Goal: Task Accomplishment & Management: Manage account settings

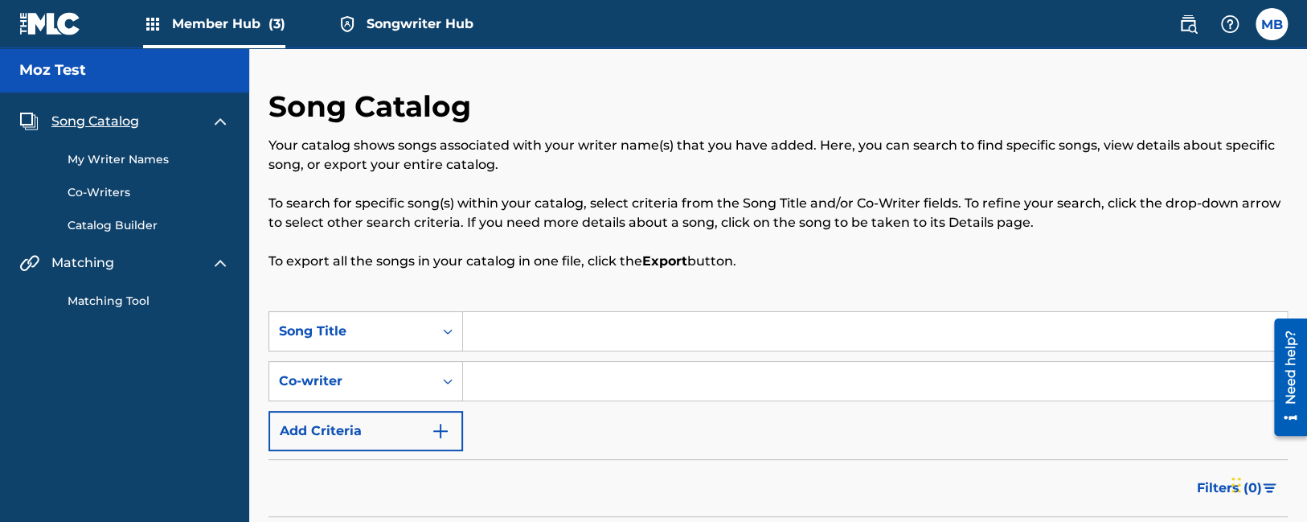
drag, startPoint x: 54, startPoint y: 387, endPoint x: 46, endPoint y: 383, distance: 9.0
click at [157, 26] on img at bounding box center [152, 23] width 19 height 19
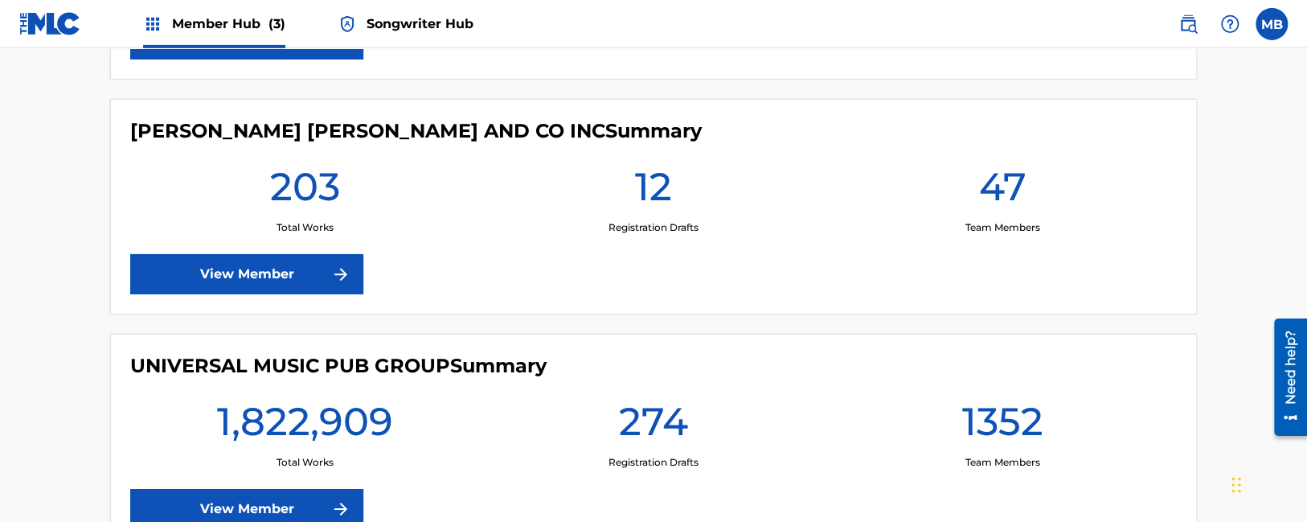
scroll to position [678, 0]
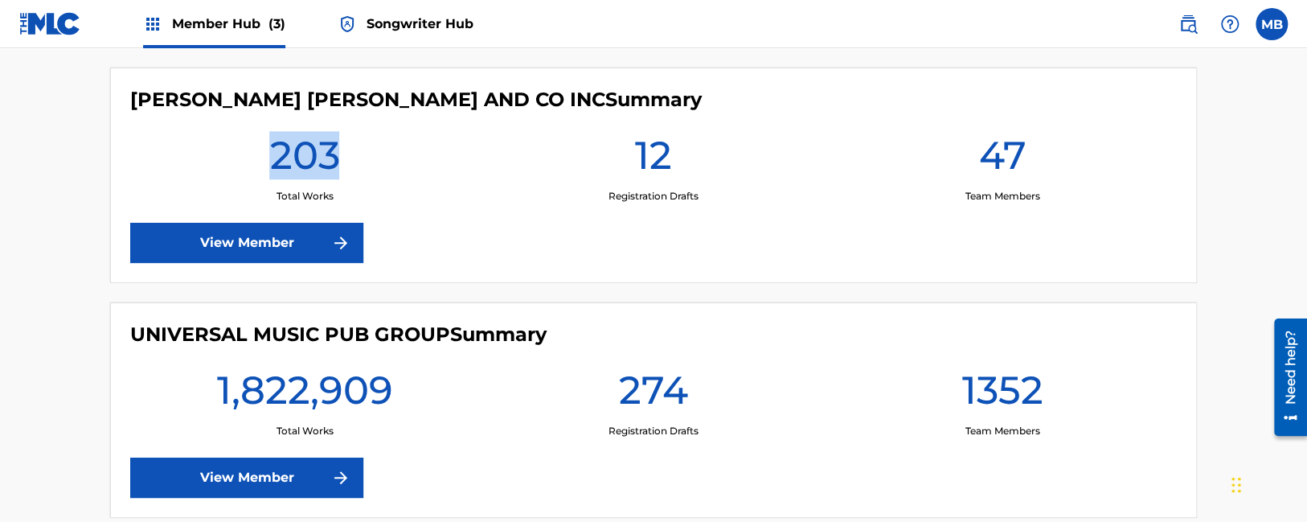
drag, startPoint x: 337, startPoint y: 149, endPoint x: 244, endPoint y: 153, distance: 93.3
click at [244, 153] on div "203 Total Works" at bounding box center [304, 167] width 349 height 72
click at [301, 158] on h1 "203" at bounding box center [304, 160] width 70 height 58
drag, startPoint x: 272, startPoint y: 156, endPoint x: 342, endPoint y: 160, distance: 70.0
click at [342, 160] on div "203 Total Works" at bounding box center [304, 167] width 349 height 72
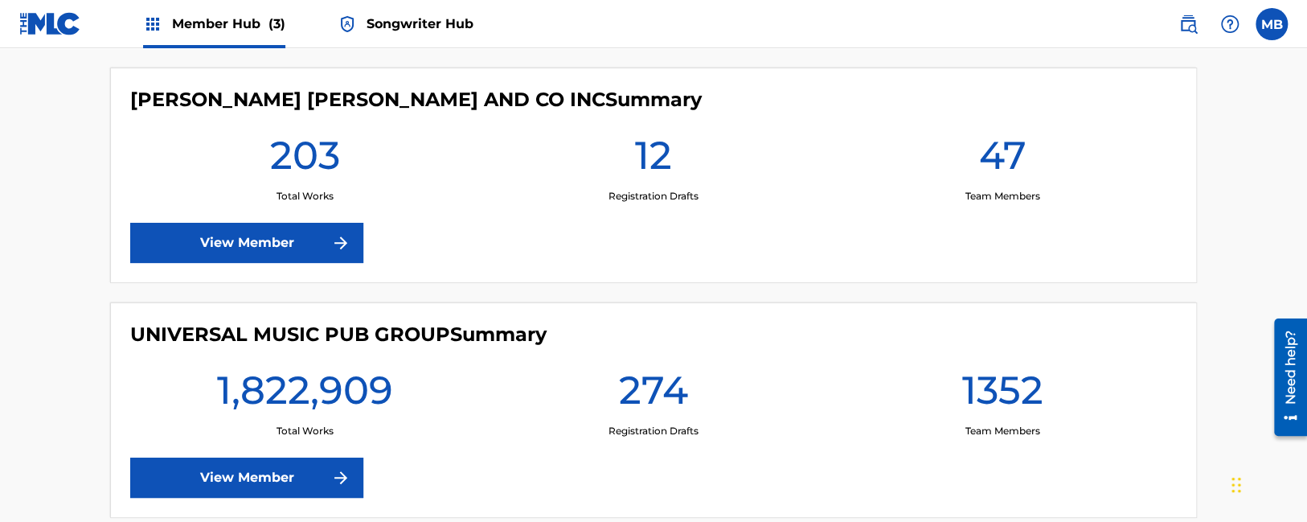
click at [358, 162] on div "203 Total Works" at bounding box center [304, 167] width 349 height 72
drag, startPoint x: 343, startPoint y: 156, endPoint x: 244, endPoint y: 158, distance: 98.9
click at [244, 158] on div "203 Total Works" at bounding box center [304, 167] width 349 height 72
click at [278, 161] on h1 "203" at bounding box center [304, 160] width 70 height 58
drag, startPoint x: 277, startPoint y: 159, endPoint x: 358, endPoint y: 157, distance: 81.2
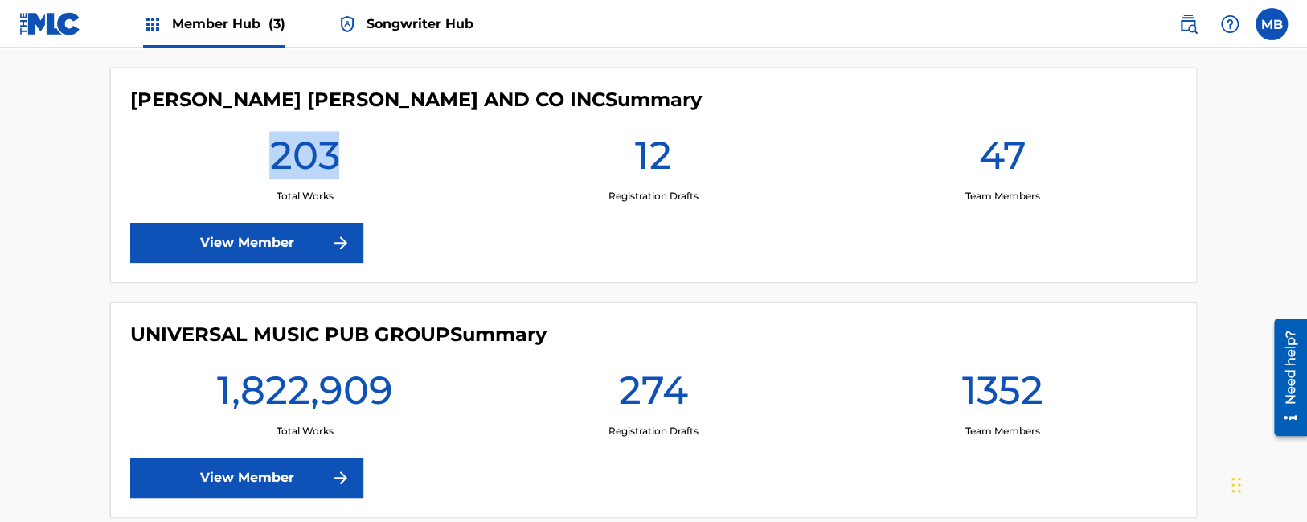
click at [358, 157] on div "203 Total Works" at bounding box center [304, 167] width 349 height 72
click at [337, 165] on h1 "203" at bounding box center [304, 160] width 70 height 58
drag, startPoint x: 334, startPoint y: 153, endPoint x: 237, endPoint y: 156, distance: 97.3
click at [237, 156] on div "203 Total Works" at bounding box center [304, 167] width 349 height 72
click at [262, 160] on div "203 Total Works" at bounding box center [304, 167] width 349 height 72
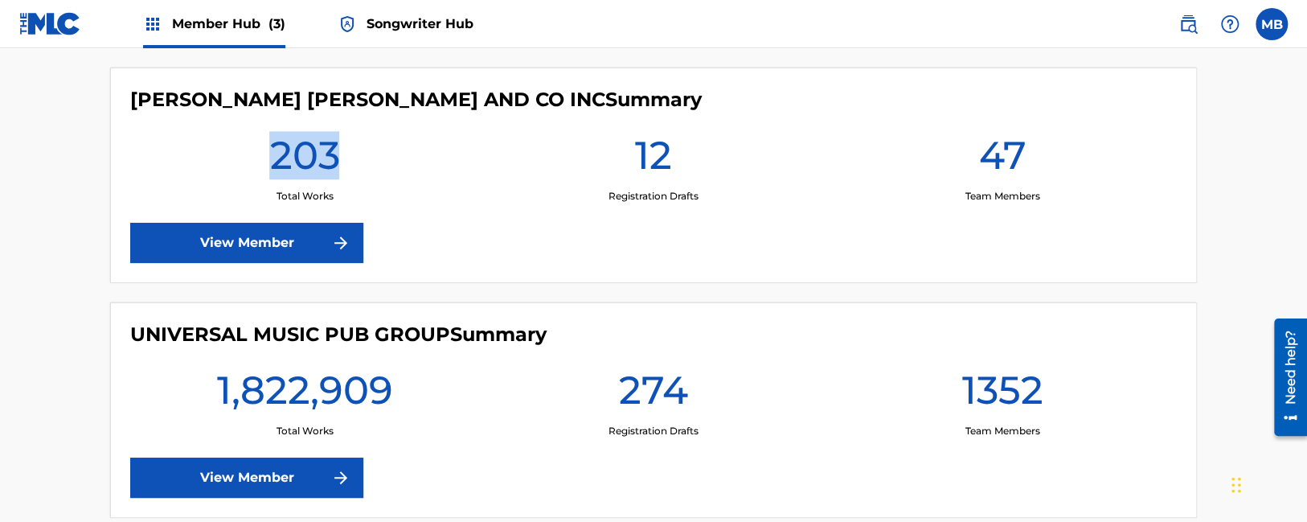
drag, startPoint x: 276, startPoint y: 156, endPoint x: 338, endPoint y: 154, distance: 62.7
click at [338, 154] on h1 "203" at bounding box center [304, 160] width 70 height 58
click at [334, 158] on h1 "203" at bounding box center [304, 160] width 70 height 58
drag, startPoint x: 339, startPoint y: 156, endPoint x: 254, endPoint y: 158, distance: 85.2
click at [254, 158] on div "203 Total Works" at bounding box center [304, 167] width 349 height 72
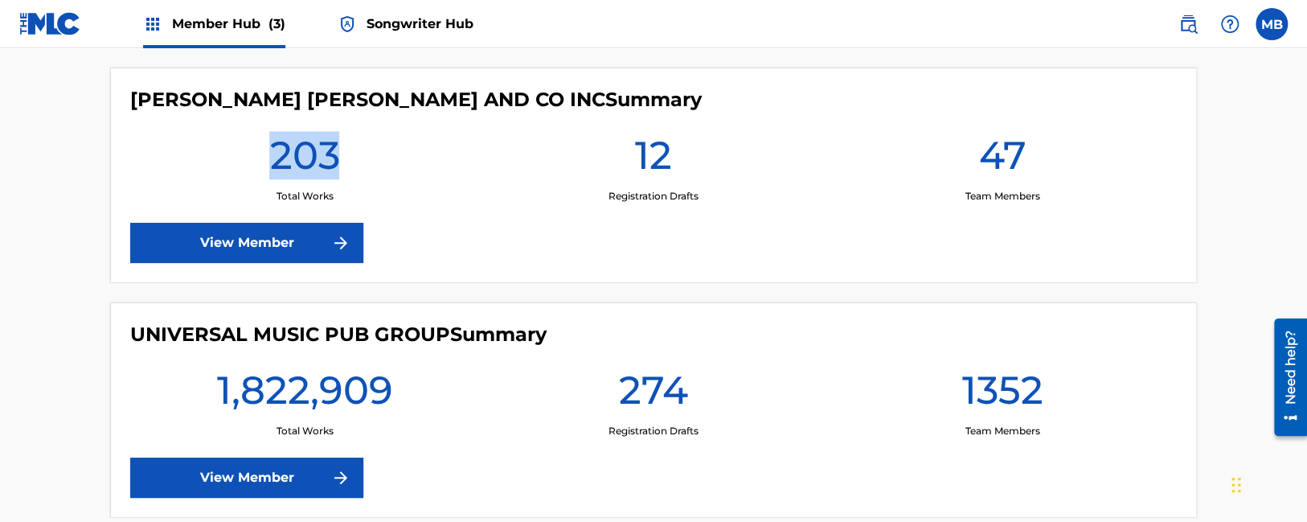
click at [281, 156] on h1 "203" at bounding box center [304, 160] width 70 height 58
drag, startPoint x: 280, startPoint y: 155, endPoint x: 352, endPoint y: 160, distance: 71.7
click at [352, 160] on div "203 Total Works" at bounding box center [304, 167] width 349 height 72
click at [313, 162] on h1 "203" at bounding box center [304, 160] width 70 height 58
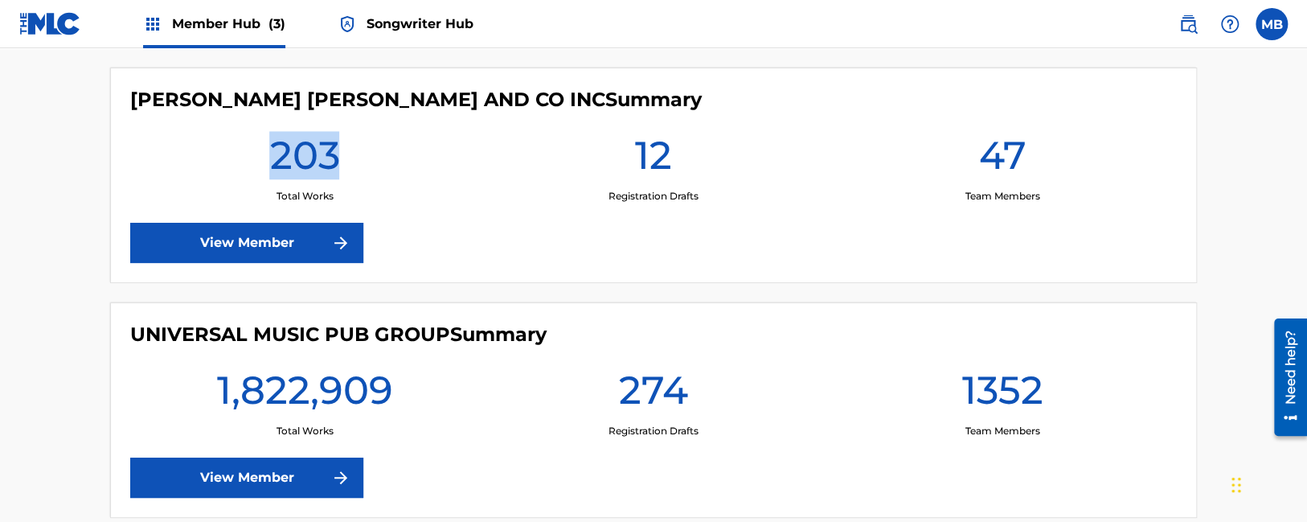
click at [334, 169] on h1 "203" at bounding box center [304, 160] width 70 height 58
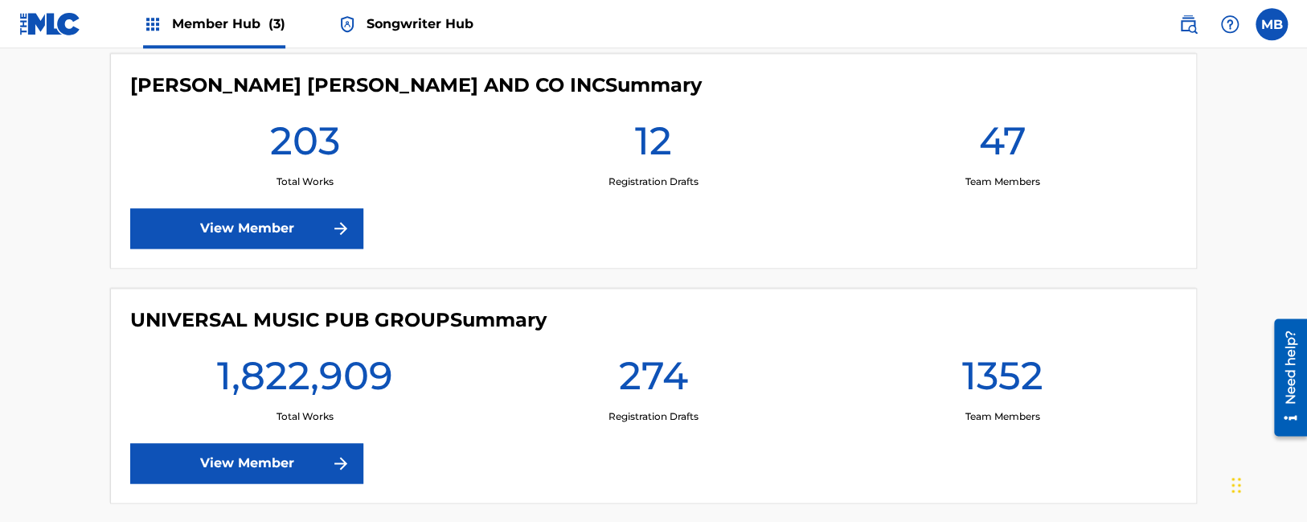
drag, startPoint x: 448, startPoint y: 188, endPoint x: 452, endPoint y: 199, distance: 11.2
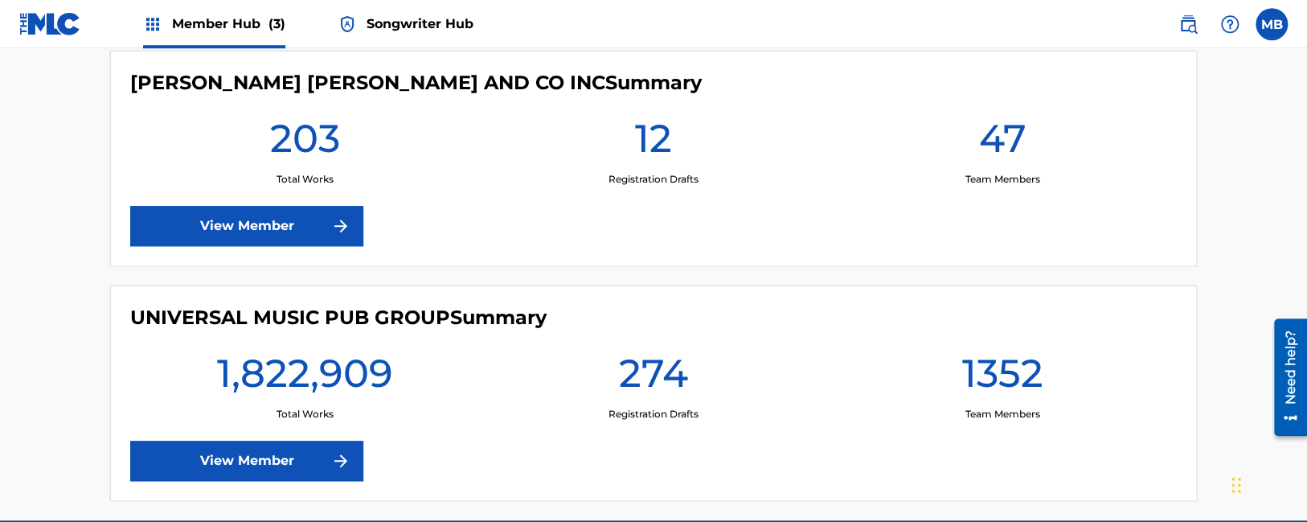
drag, startPoint x: 465, startPoint y: 199, endPoint x: 415, endPoint y: 178, distance: 54.3
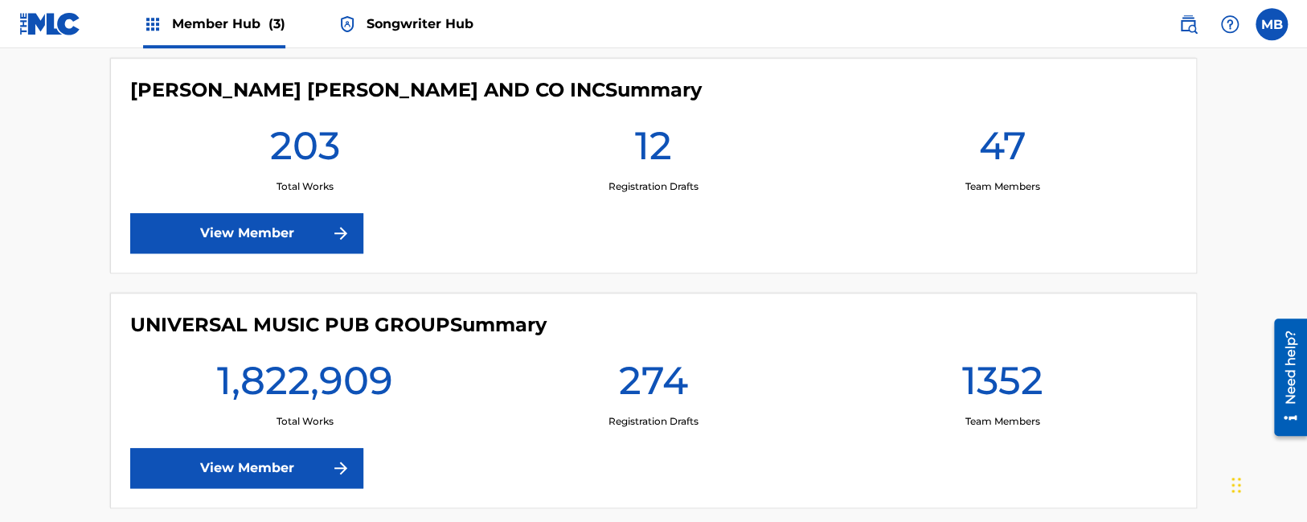
drag, startPoint x: 444, startPoint y: 183, endPoint x: 387, endPoint y: 170, distance: 57.7
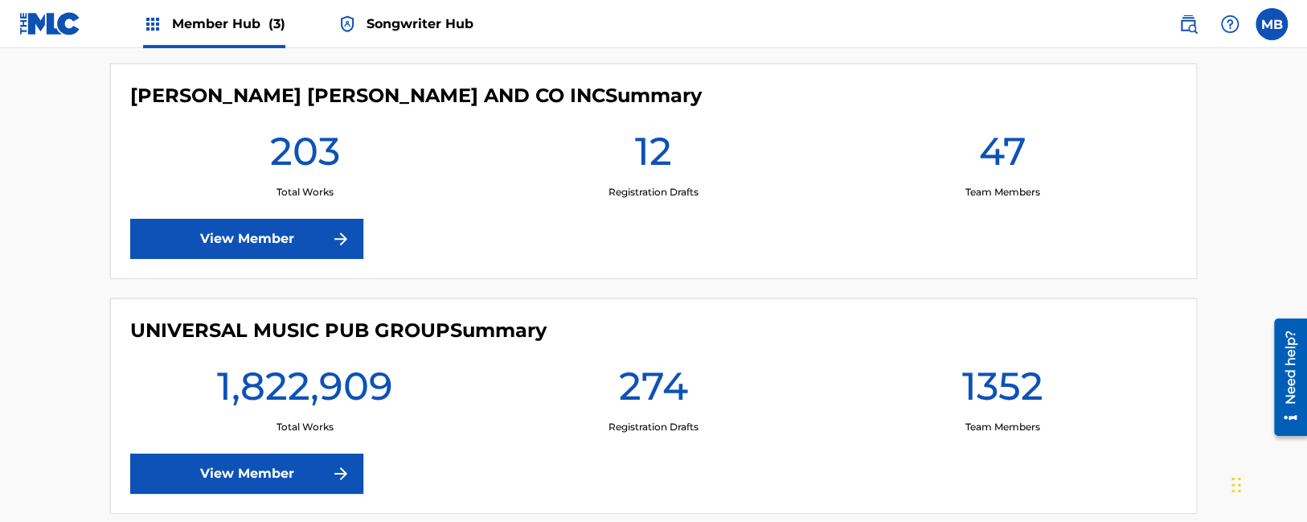
drag, startPoint x: 465, startPoint y: 182, endPoint x: 397, endPoint y: 164, distance: 70.6
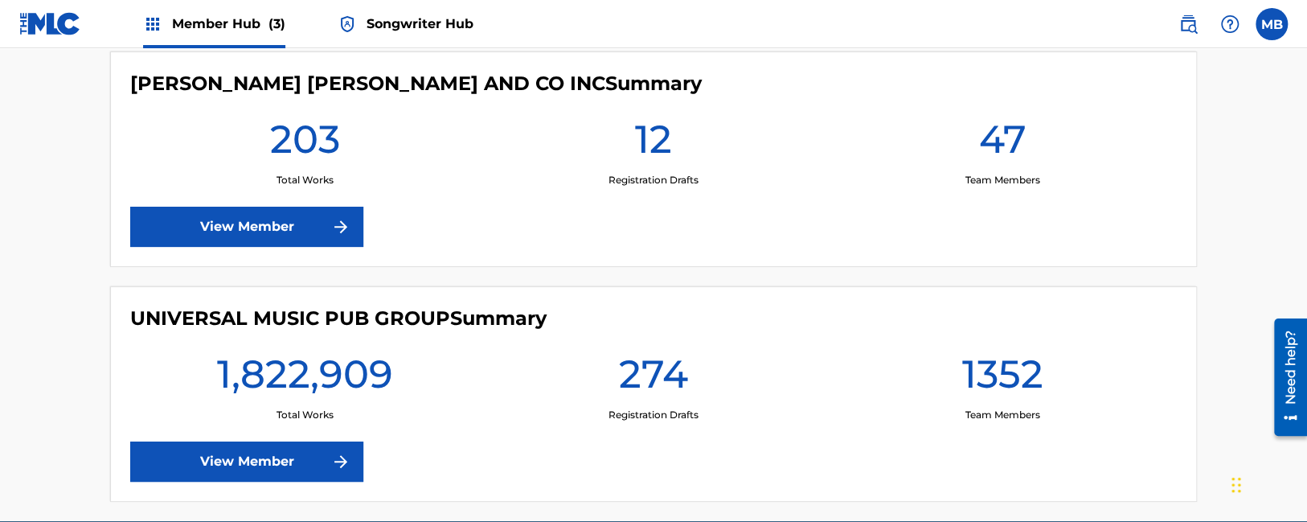
drag, startPoint x: 485, startPoint y: 182, endPoint x: 520, endPoint y: 194, distance: 37.4
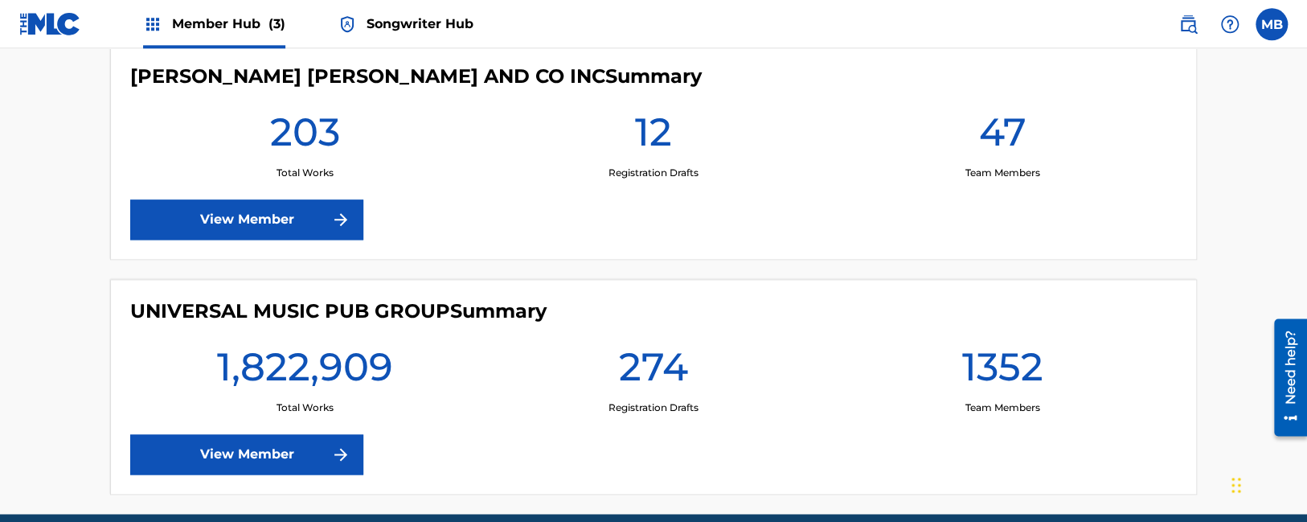
drag, startPoint x: 510, startPoint y: 186, endPoint x: 487, endPoint y: 182, distance: 22.9
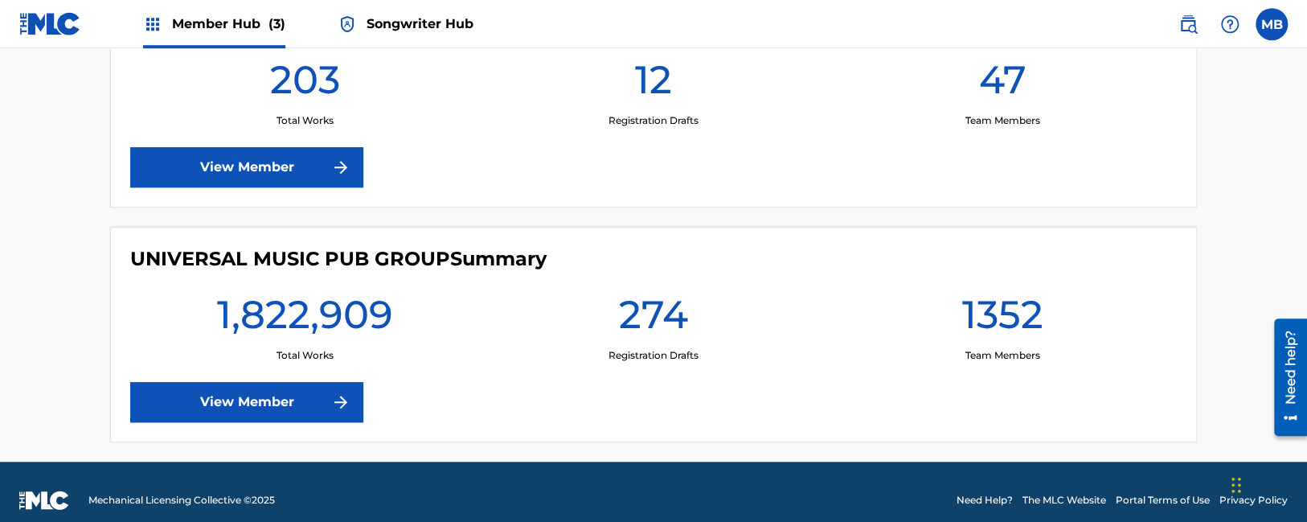
scroll to position [770, 0]
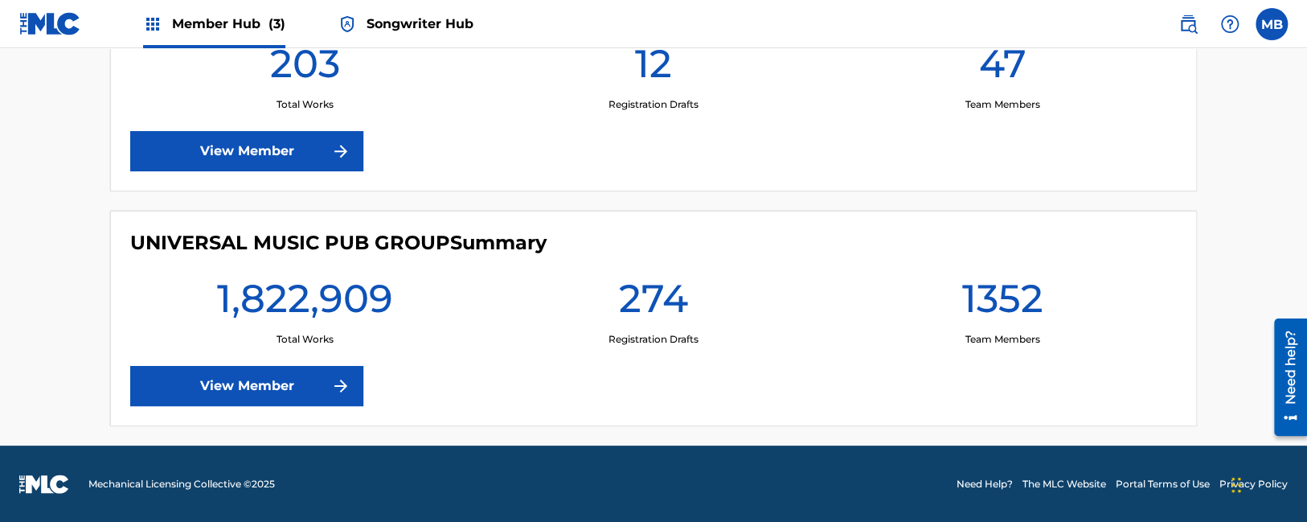
click at [423, 18] on span "Songwriter Hub" at bounding box center [419, 23] width 107 height 18
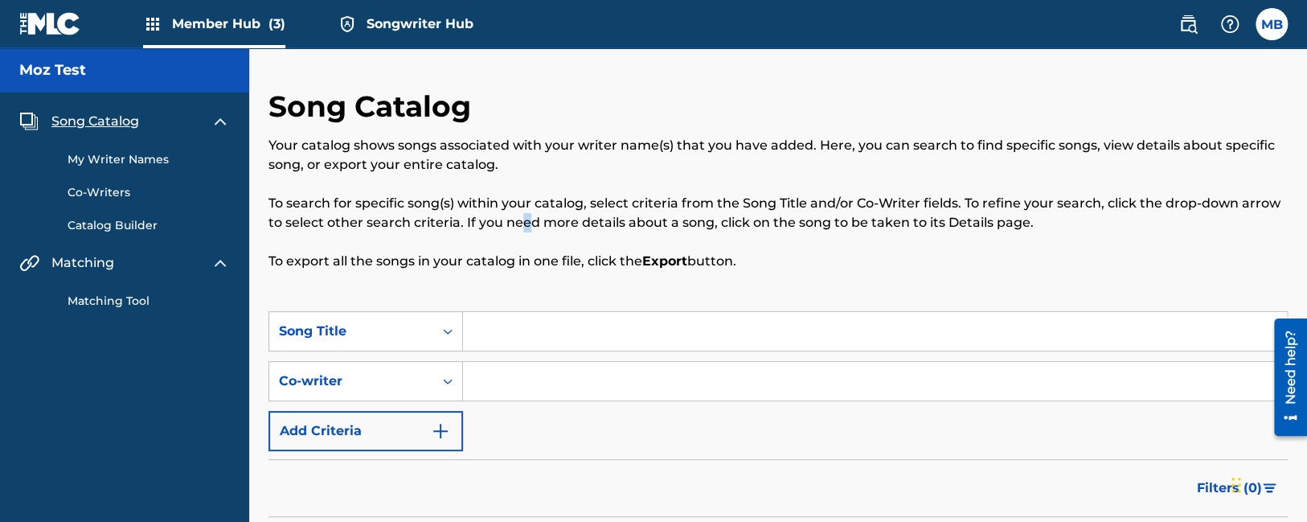
drag, startPoint x: 523, startPoint y: 216, endPoint x: 481, endPoint y: 207, distance: 43.5
click at [522, 216] on p "To search for specific song(s) within your catalog, select criteria from the So…" at bounding box center [777, 213] width 1019 height 39
click at [535, 227] on p "To search for specific song(s) within your catalog, select criteria from the So…" at bounding box center [777, 213] width 1019 height 39
drag, startPoint x: 762, startPoint y: 268, endPoint x: 270, endPoint y: 96, distance: 521.3
click at [270, 96] on div "Song Catalog Your catalog shows songs associated with your writer name(s) that …" at bounding box center [777, 199] width 1019 height 223
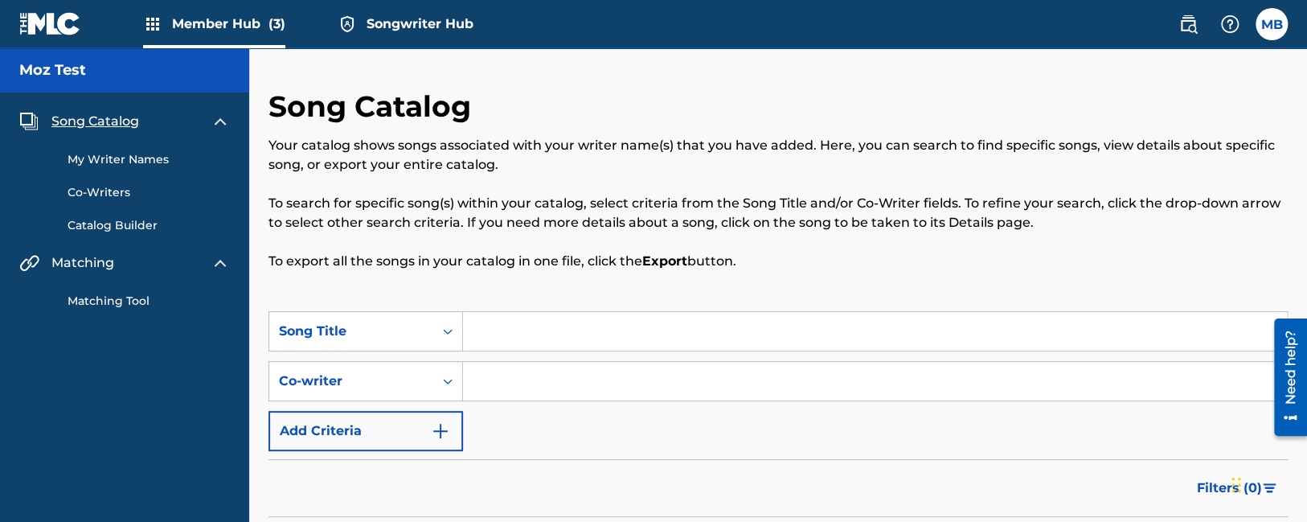
click at [270, 96] on h2 "Song Catalog" at bounding box center [373, 106] width 211 height 36
drag, startPoint x: 272, startPoint y: 107, endPoint x: 810, endPoint y: 268, distance: 562.2
click at [810, 268] on div "Song Catalog Your catalog shows songs associated with your writer name(s) that …" at bounding box center [777, 199] width 1019 height 223
click at [769, 275] on div "Song Catalog Your catalog shows songs associated with your writer name(s) that …" at bounding box center [777, 199] width 1019 height 223
drag, startPoint x: 788, startPoint y: 278, endPoint x: 270, endPoint y: 100, distance: 547.4
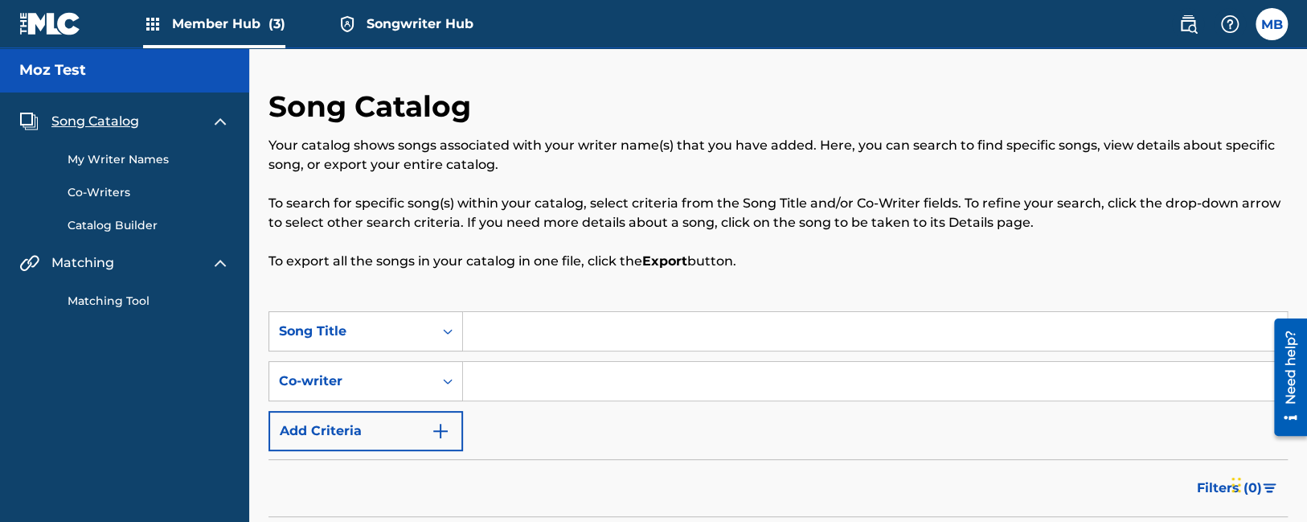
click at [270, 100] on div "Song Catalog Your catalog shows songs associated with your writer name(s) that …" at bounding box center [777, 199] width 1019 height 223
click at [282, 112] on h2 "Song Catalog" at bounding box center [373, 106] width 211 height 36
drag, startPoint x: 269, startPoint y: 104, endPoint x: 751, endPoint y: 278, distance: 511.7
click at [751, 278] on div "Song Catalog Your catalog shows songs associated with your writer name(s) that …" at bounding box center [777, 199] width 1019 height 223
click at [596, 247] on div "Your catalog shows songs associated with your writer name(s) that you have adde…" at bounding box center [777, 203] width 1019 height 135
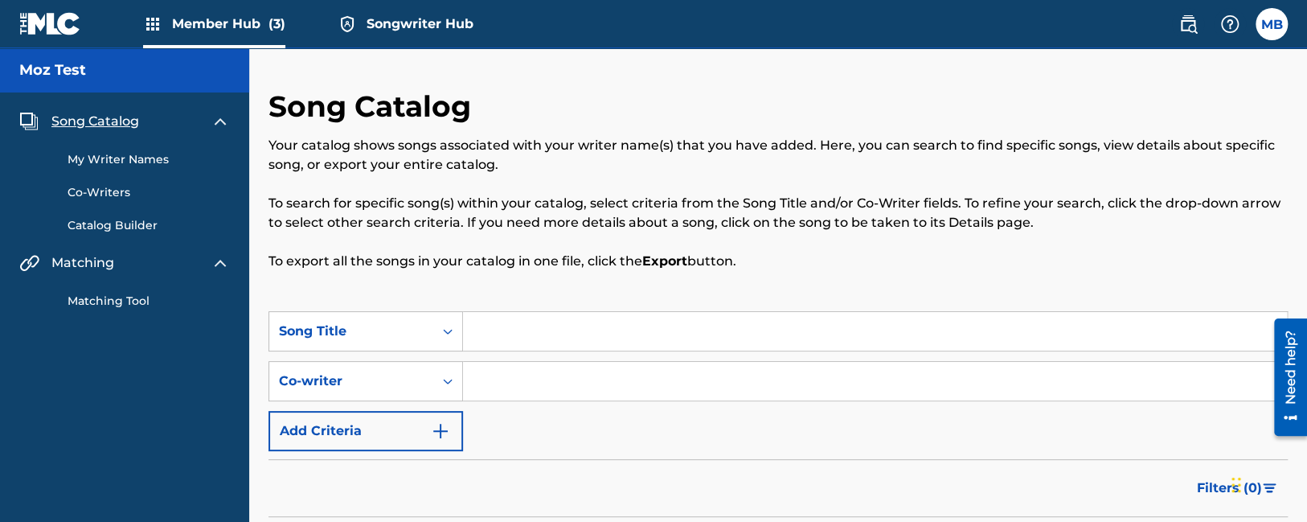
click at [368, 228] on p "To search for specific song(s) within your catalog, select criteria from the So…" at bounding box center [777, 213] width 1019 height 39
click at [542, 289] on div "Song Catalog Your catalog shows songs associated with your writer name(s) that …" at bounding box center [777, 199] width 1019 height 223
click at [542, 275] on div "Song Catalog Your catalog shows songs associated with your writer name(s) that …" at bounding box center [777, 199] width 1019 height 223
click at [551, 262] on p "To export all the songs in your catalog in one file, click the Export button." at bounding box center [777, 261] width 1019 height 19
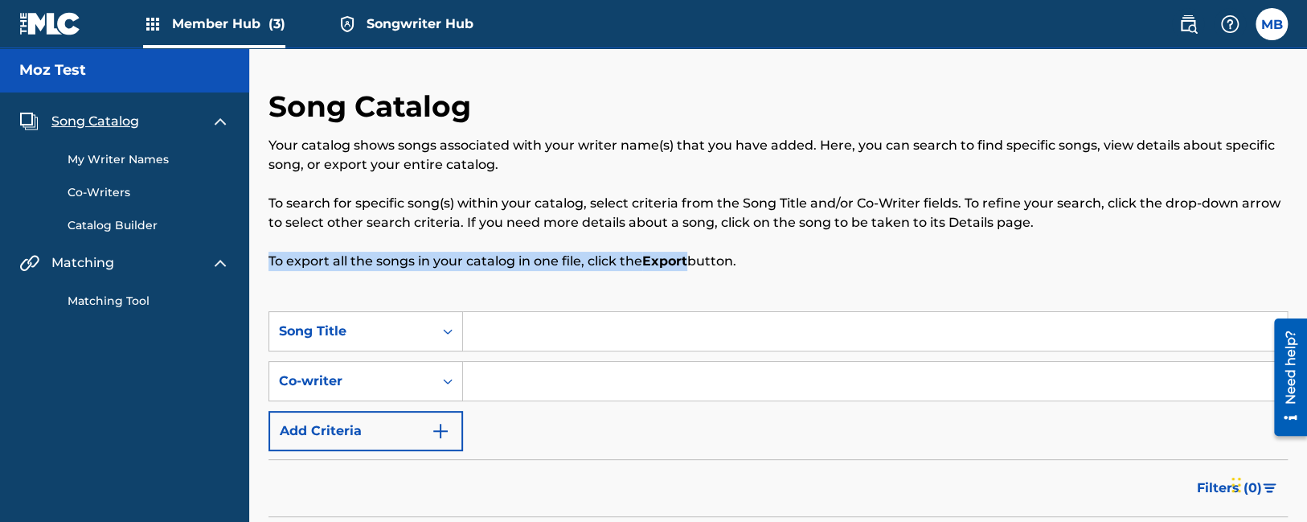
click at [551, 262] on p "To export all the songs in your catalog in one file, click the Export button." at bounding box center [777, 261] width 1019 height 19
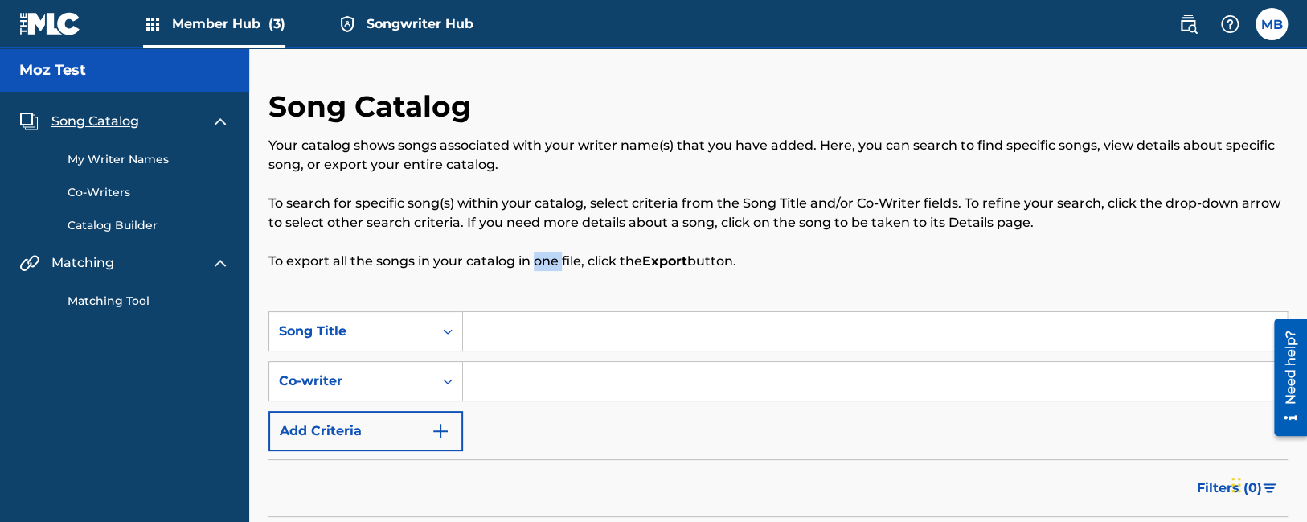
click at [551, 262] on p "To export all the songs in your catalog in one file, click the Export button." at bounding box center [777, 261] width 1019 height 19
click at [552, 258] on p "To export all the songs in your catalog in one file, click the Export button." at bounding box center [777, 261] width 1019 height 19
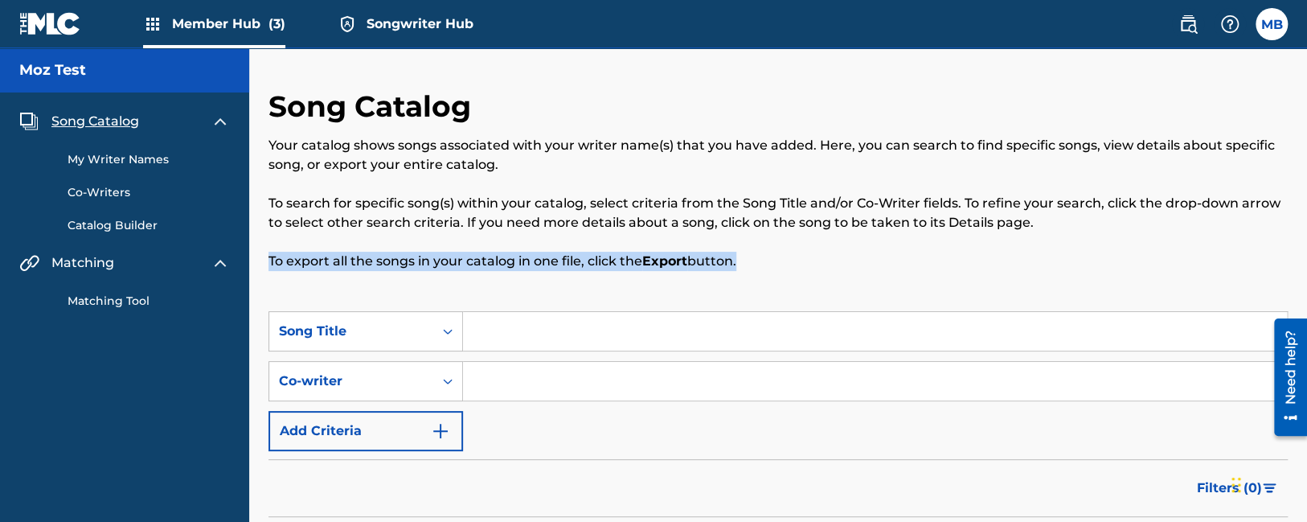
drag, startPoint x: 739, startPoint y: 256, endPoint x: 264, endPoint y: 262, distance: 475.0
click at [280, 259] on p "To export all the songs in your catalog in one file, click the Export button." at bounding box center [777, 261] width 1019 height 19
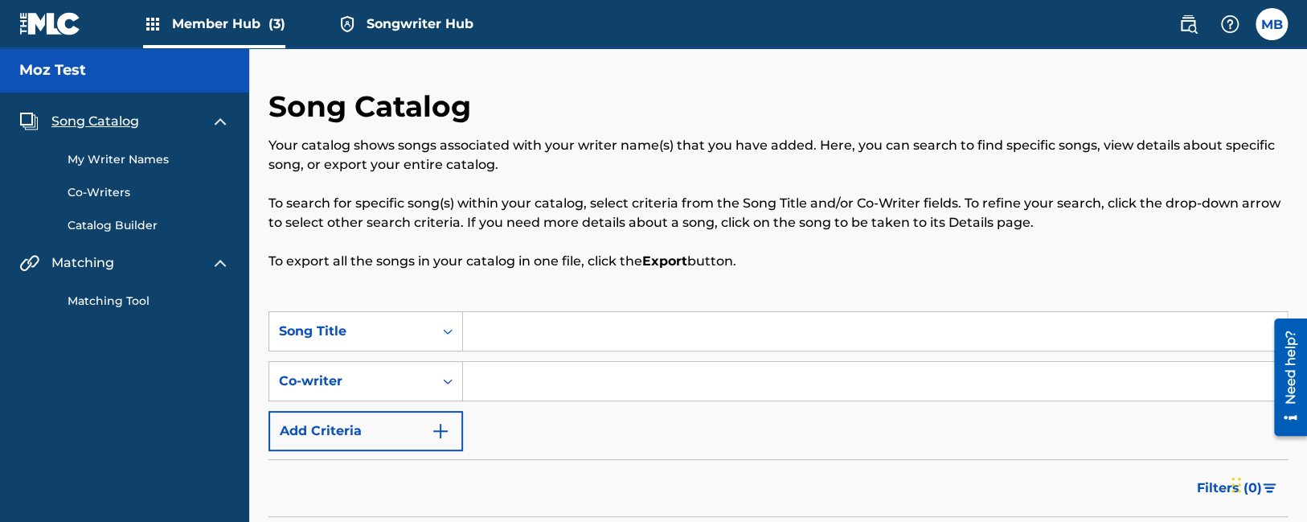
drag, startPoint x: 765, startPoint y: 258, endPoint x: 262, endPoint y: 108, distance: 525.1
click at [288, 129] on div "Song Catalog Your catalog shows songs associated with your writer name(s) that …" at bounding box center [777, 199] width 1019 height 223
drag, startPoint x: 269, startPoint y: 110, endPoint x: 858, endPoint y: 297, distance: 617.4
click at [858, 297] on div "Song Catalog Your catalog shows songs associated with your writer name(s) that …" at bounding box center [777, 199] width 1019 height 223
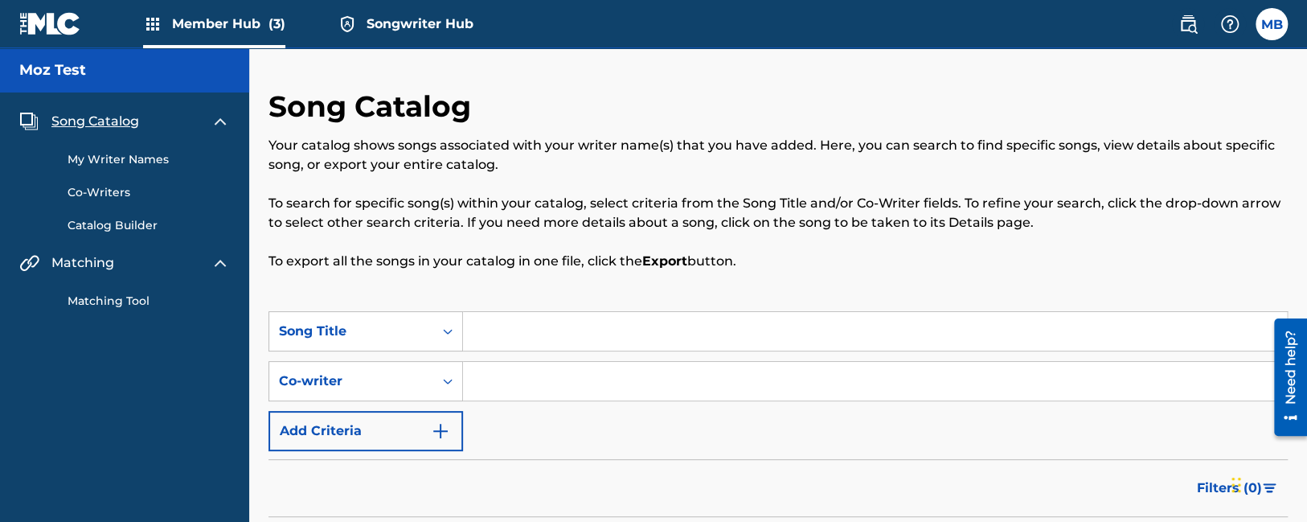
click at [763, 284] on div "Song Catalog Your catalog shows songs associated with your writer name(s) that …" at bounding box center [777, 199] width 1019 height 223
drag, startPoint x: 766, startPoint y: 278, endPoint x: 271, endPoint y: 108, distance: 523.5
click at [271, 108] on div "Song Catalog Your catalog shows songs associated with your writer name(s) that …" at bounding box center [777, 199] width 1019 height 223
click at [271, 108] on h2 "Song Catalog" at bounding box center [373, 106] width 211 height 36
drag, startPoint x: 278, startPoint y: 108, endPoint x: 786, endPoint y: 257, distance: 529.5
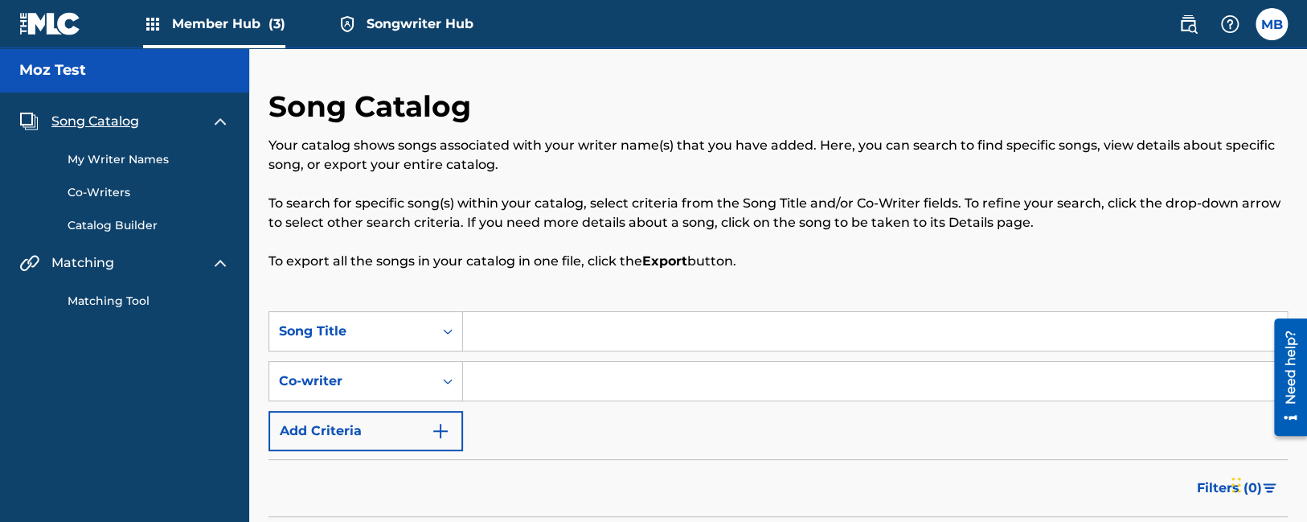
click at [786, 257] on div "Song Catalog Your catalog shows songs associated with your writer name(s) that …" at bounding box center [777, 199] width 1019 height 223
click at [790, 260] on p "To export all the songs in your catalog in one file, click the Export button." at bounding box center [777, 261] width 1019 height 19
drag, startPoint x: 788, startPoint y: 260, endPoint x: 277, endPoint y: 94, distance: 537.3
click at [277, 94] on div "Song Catalog Your catalog shows songs associated with your writer name(s) that …" at bounding box center [777, 199] width 1019 height 223
click at [278, 101] on h2 "Song Catalog" at bounding box center [373, 106] width 211 height 36
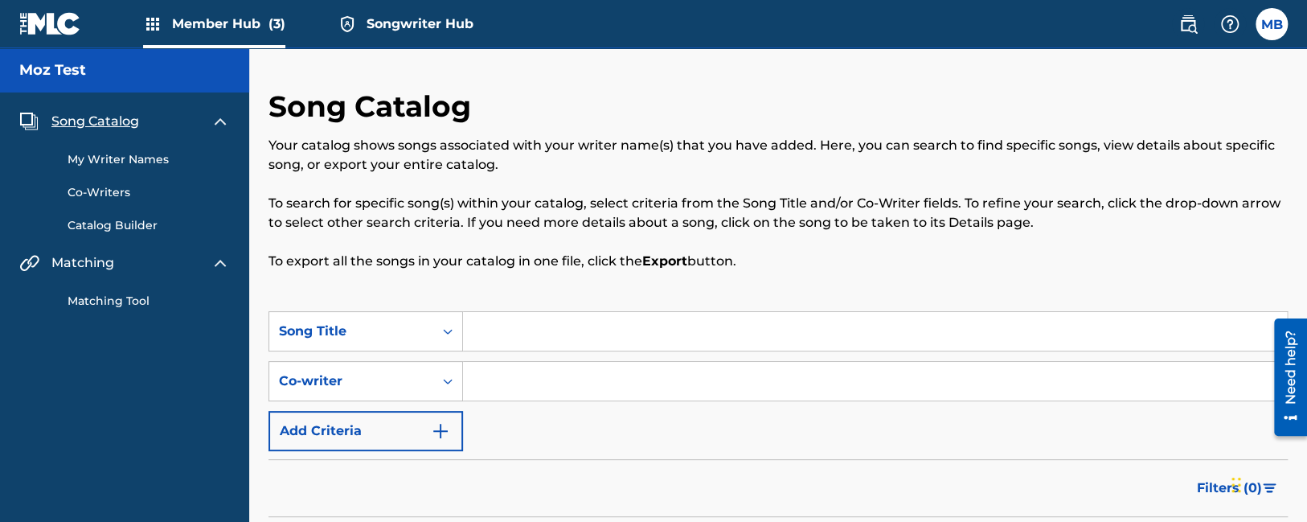
drag, startPoint x: 275, startPoint y: 100, endPoint x: 823, endPoint y: 286, distance: 578.9
click at [823, 286] on div "Song Catalog Your catalog shows songs associated with your writer name(s) that …" at bounding box center [777, 199] width 1019 height 223
click at [792, 273] on div "Song Catalog Your catalog shows songs associated with your writer name(s) that …" at bounding box center [777, 199] width 1019 height 223
drag, startPoint x: 786, startPoint y: 268, endPoint x: 260, endPoint y: 101, distance: 552.3
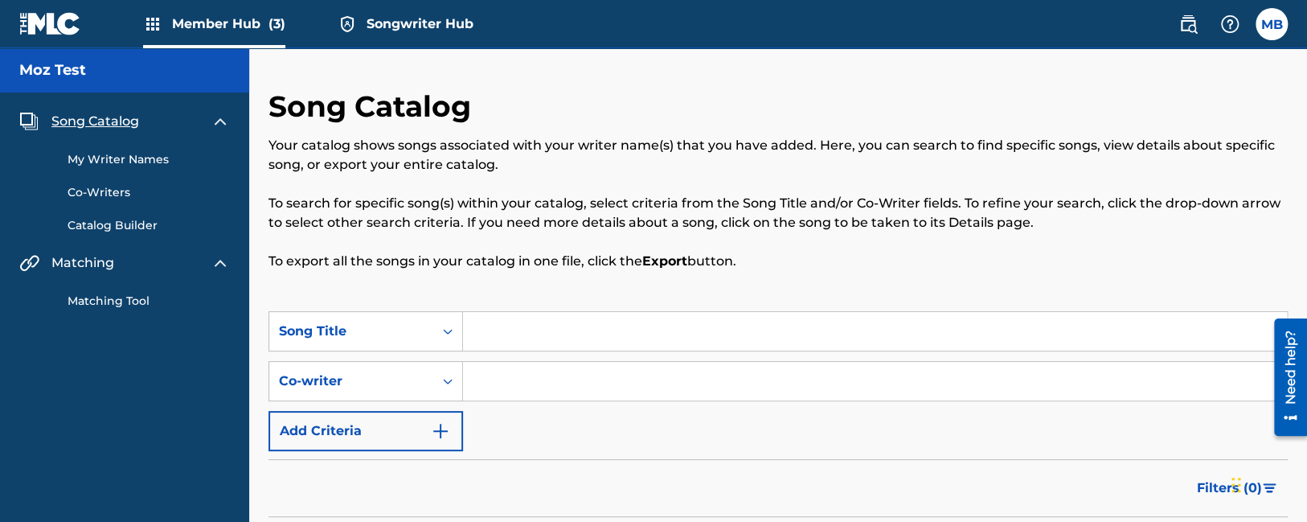
click at [342, 284] on div "Song Catalog Your catalog shows songs associated with your writer name(s) that …" at bounding box center [777, 199] width 1019 height 223
drag, startPoint x: 769, startPoint y: 257, endPoint x: 256, endPoint y: 108, distance: 533.9
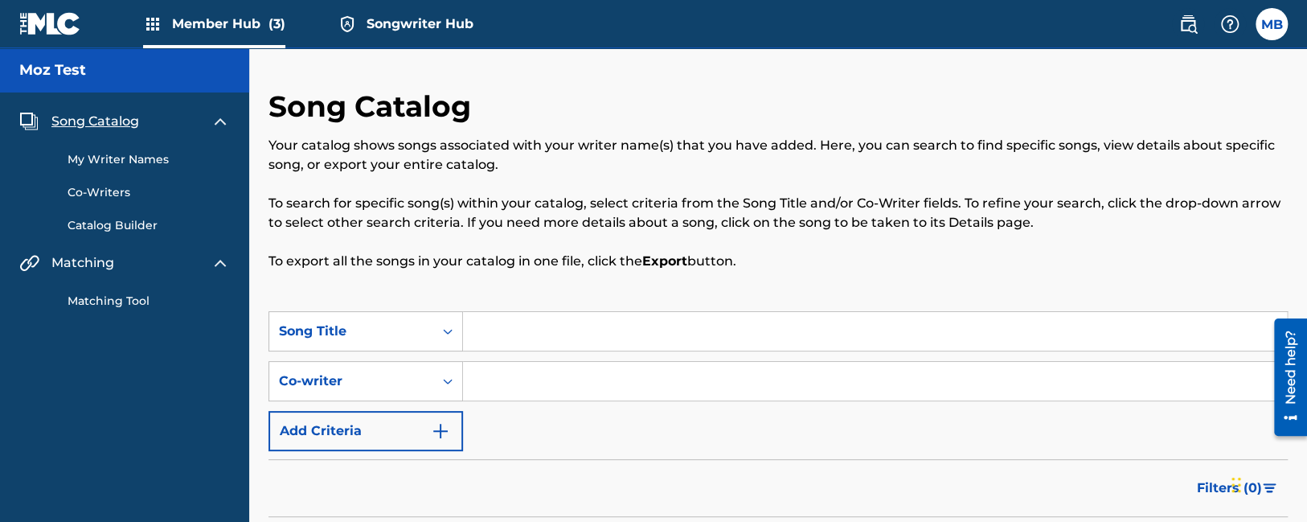
click at [273, 108] on h2 "Song Catalog" at bounding box center [373, 106] width 211 height 36
drag, startPoint x: 271, startPoint y: 108, endPoint x: 787, endPoint y: 288, distance: 546.2
click at [787, 288] on div "Song Catalog Your catalog shows songs associated with your writer name(s) that …" at bounding box center [777, 199] width 1019 height 223
click at [776, 272] on div "Song Catalog Your catalog shows songs associated with your writer name(s) that …" at bounding box center [777, 199] width 1019 height 223
drag, startPoint x: 761, startPoint y: 256, endPoint x: 266, endPoint y: 107, distance: 517.1
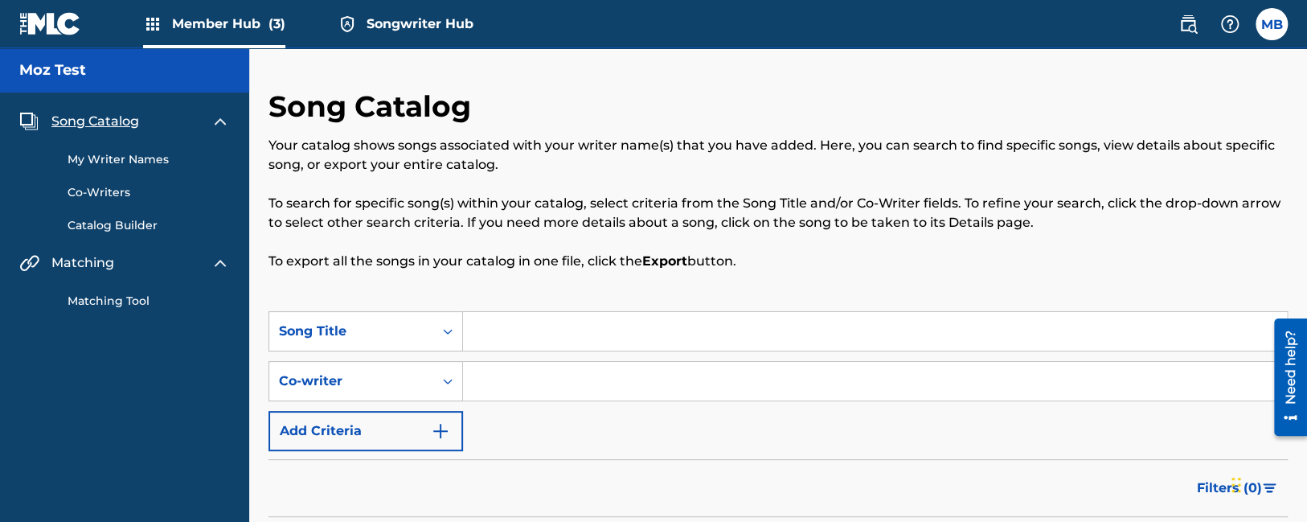
click at [309, 137] on p "Your catalog shows songs associated with your writer name(s) that you have adde…" at bounding box center [777, 155] width 1019 height 39
drag, startPoint x: 271, startPoint y: 110, endPoint x: 836, endPoint y: 296, distance: 594.7
click at [836, 296] on div "Song Catalog Your catalog shows songs associated with your writer name(s) that …" at bounding box center [777, 199] width 1019 height 223
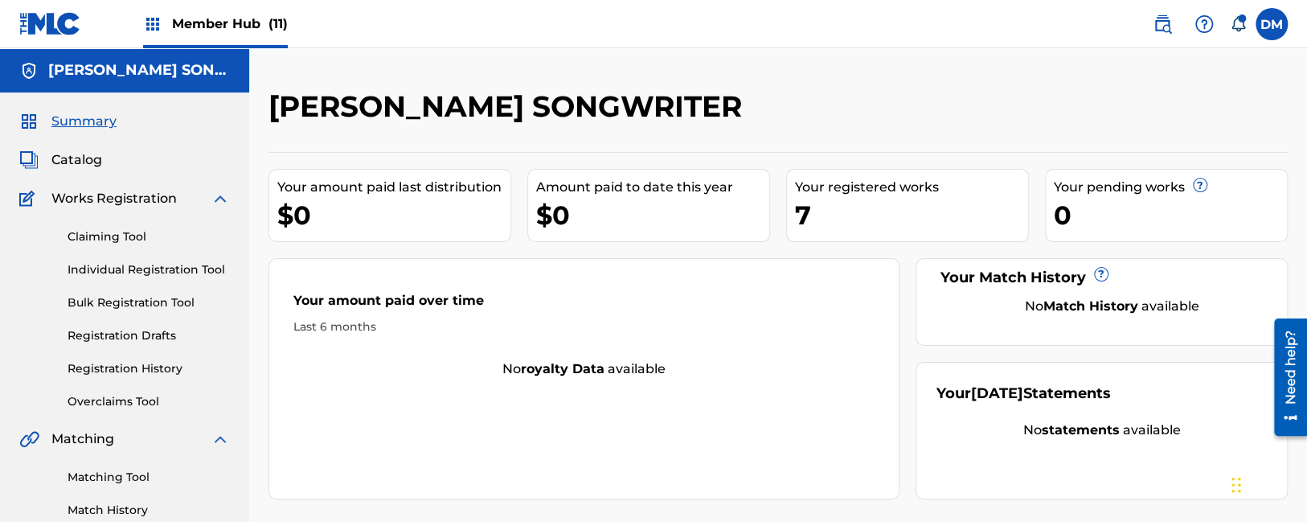
click at [72, 27] on img at bounding box center [50, 23] width 62 height 23
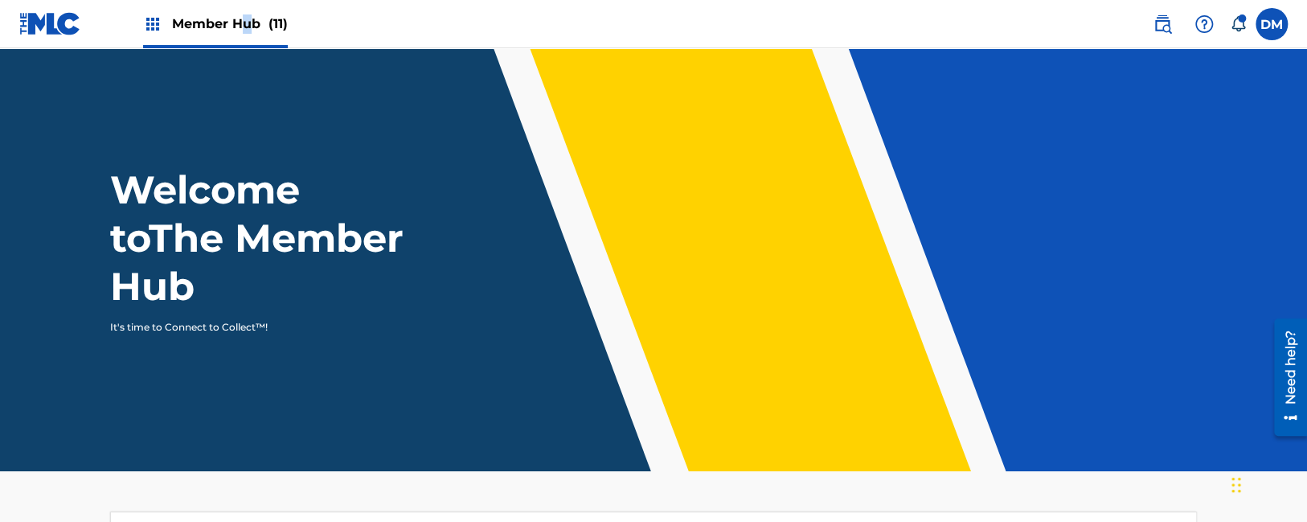
click at [246, 27] on span "Member Hub (11)" at bounding box center [230, 23] width 116 height 18
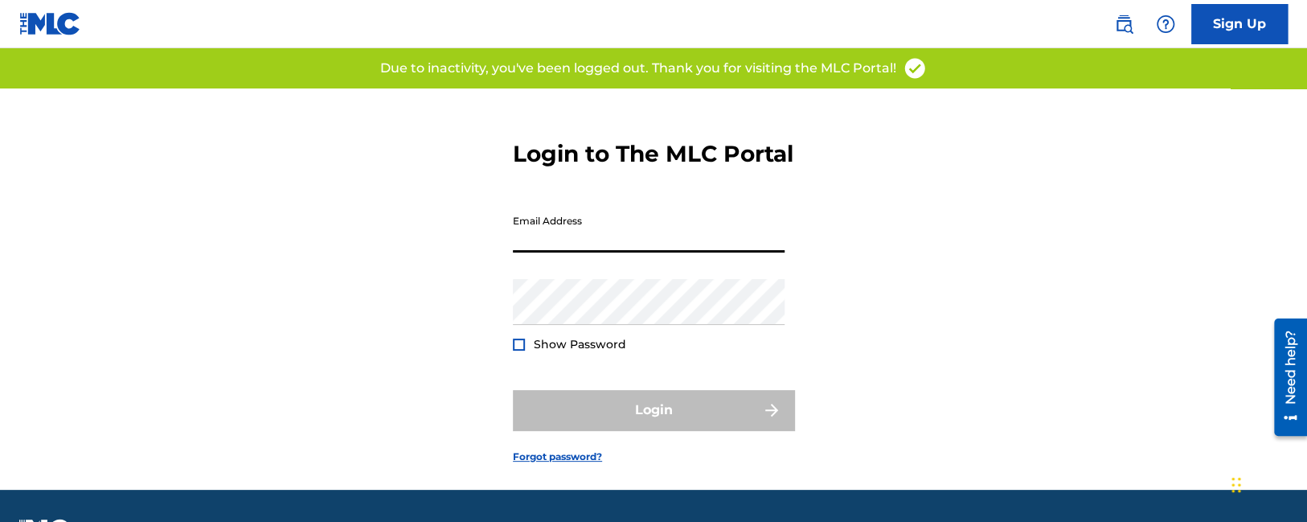
click at [300, 309] on div "Login to The MLC Portal Email Address Password Show Password Login Forgot passw…" at bounding box center [653, 288] width 1125 height 401
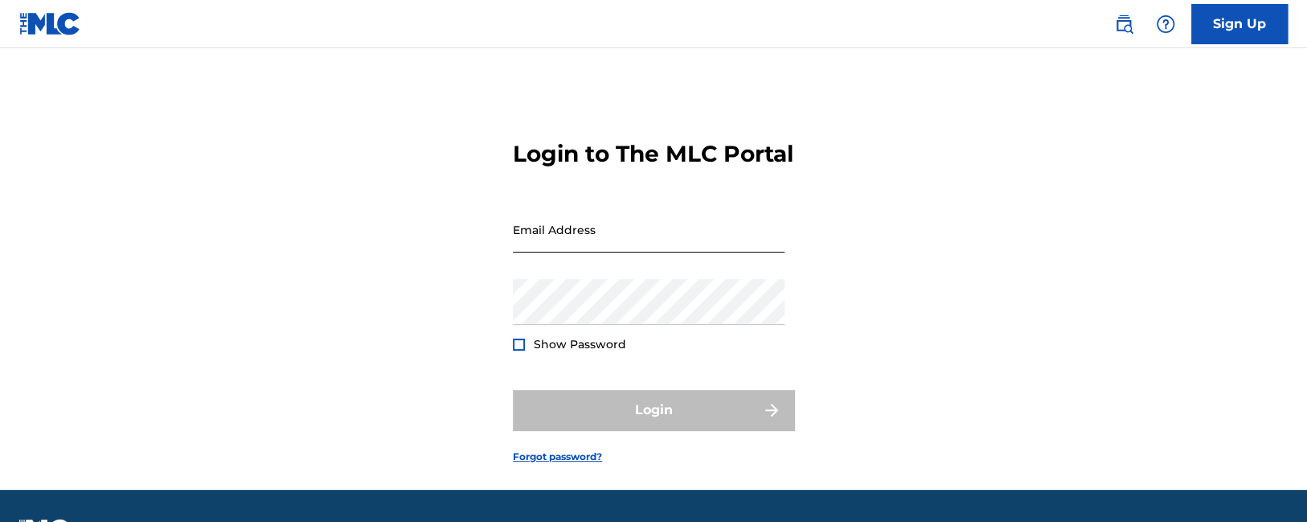
click at [596, 249] on input "Email Address" at bounding box center [649, 230] width 272 height 46
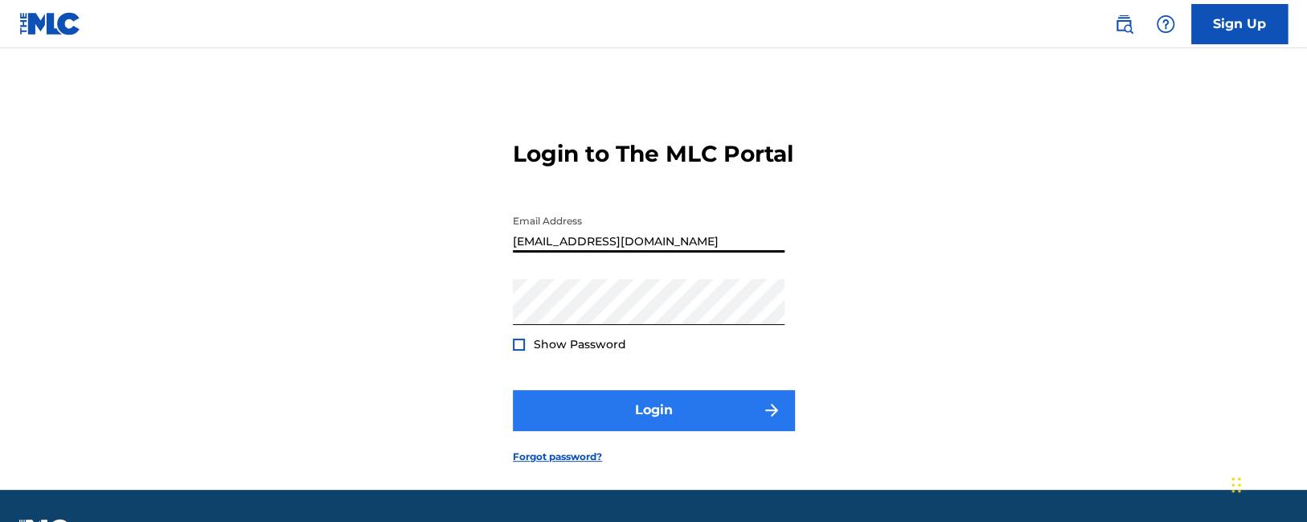
type input "Duke.McTesterson@gmail.com"
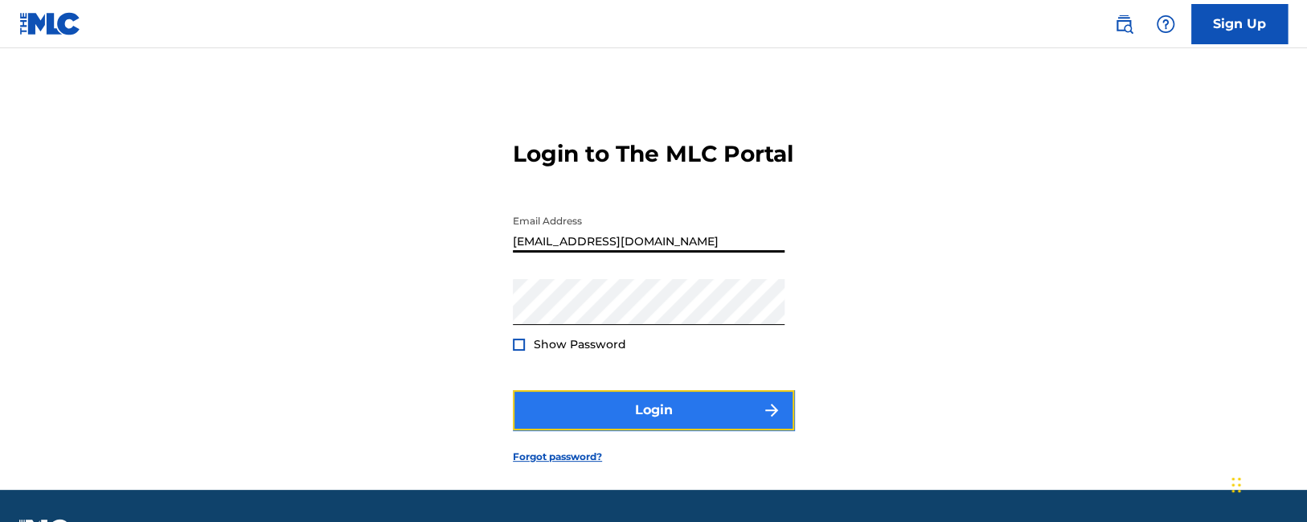
click at [591, 430] on button "Login" at bounding box center [653, 410] width 281 height 40
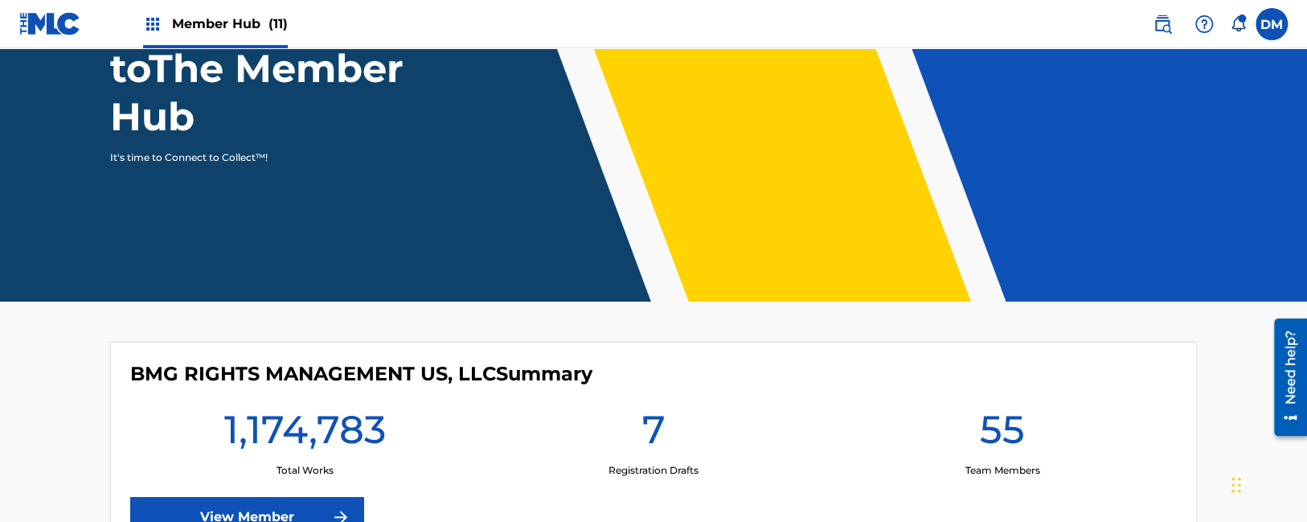
click at [164, 25] on div "Member Hub (11)" at bounding box center [215, 23] width 145 height 47
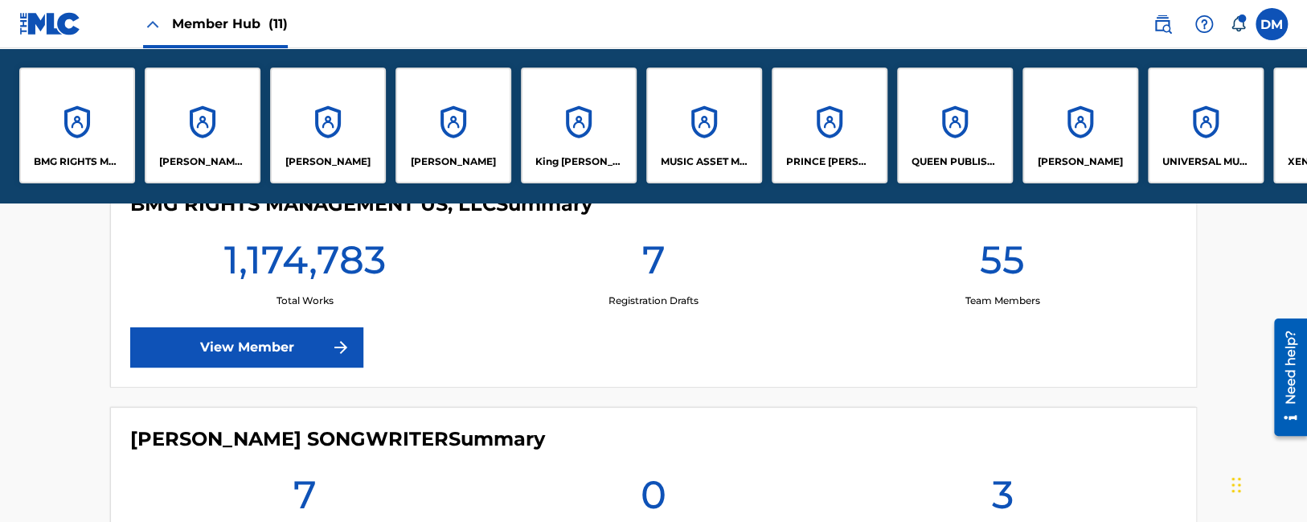
click at [197, 19] on span "Member Hub (11)" at bounding box center [230, 23] width 116 height 18
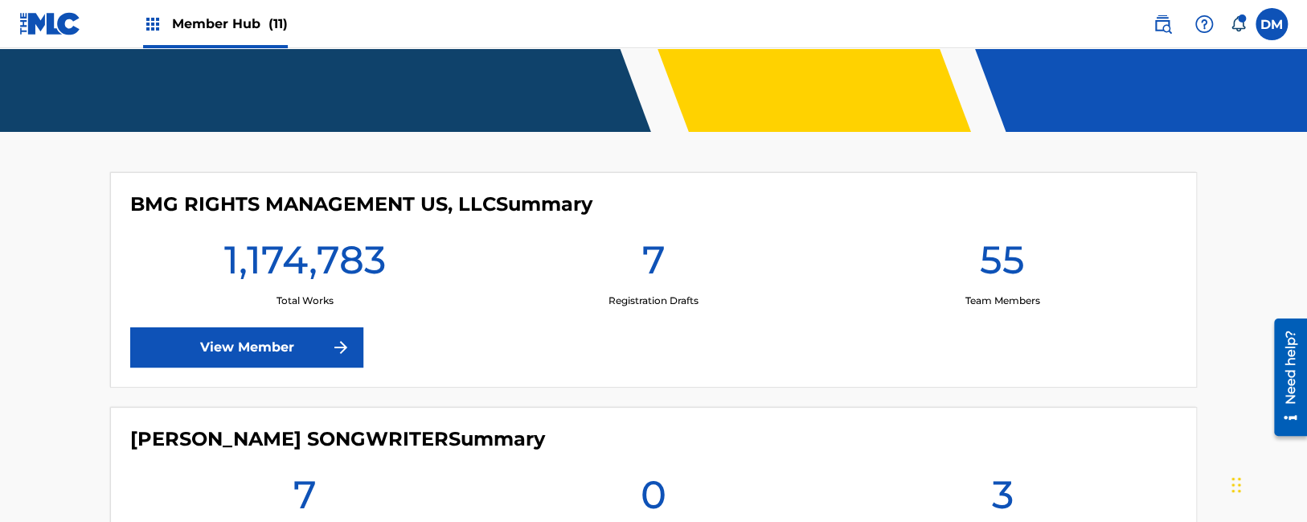
click at [207, 21] on span "Member Hub (11)" at bounding box center [230, 23] width 116 height 18
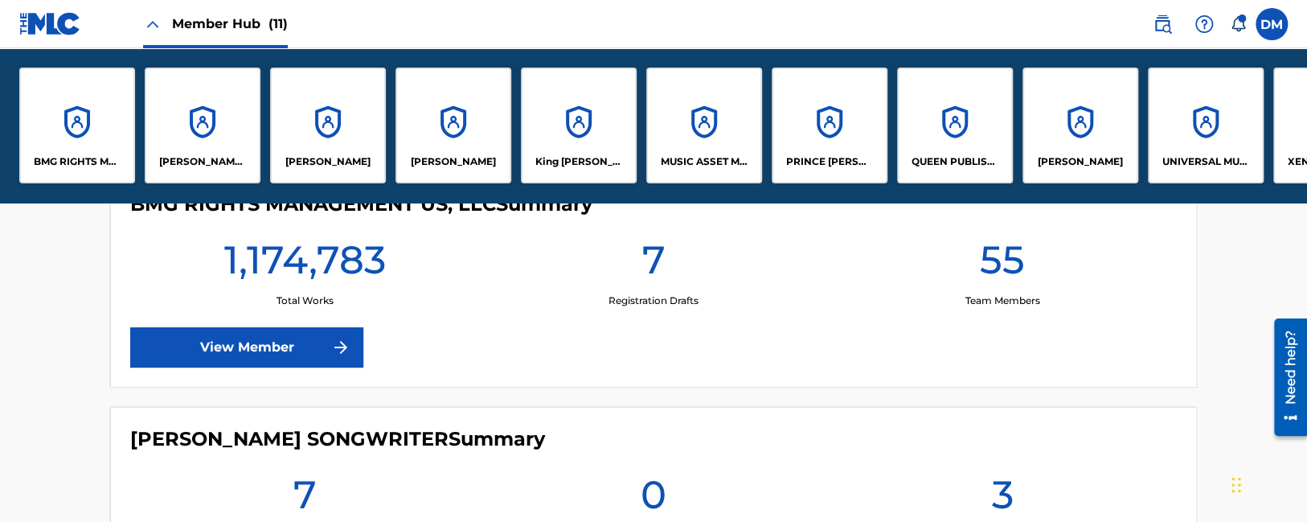
click at [203, 31] on span "Member Hub (11)" at bounding box center [230, 23] width 116 height 18
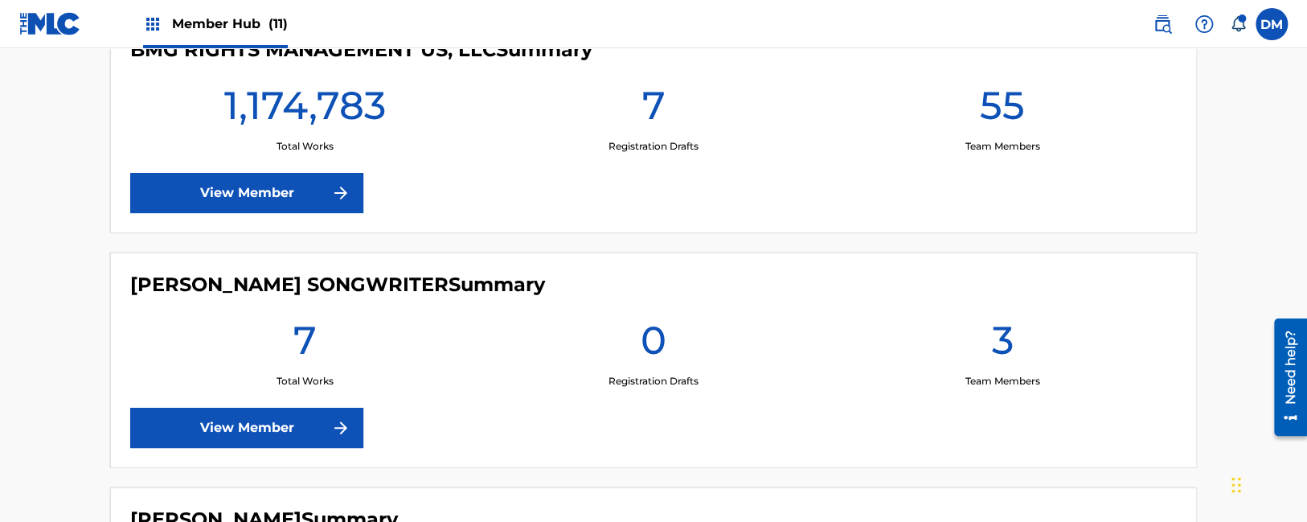
scroll to position [339, 0]
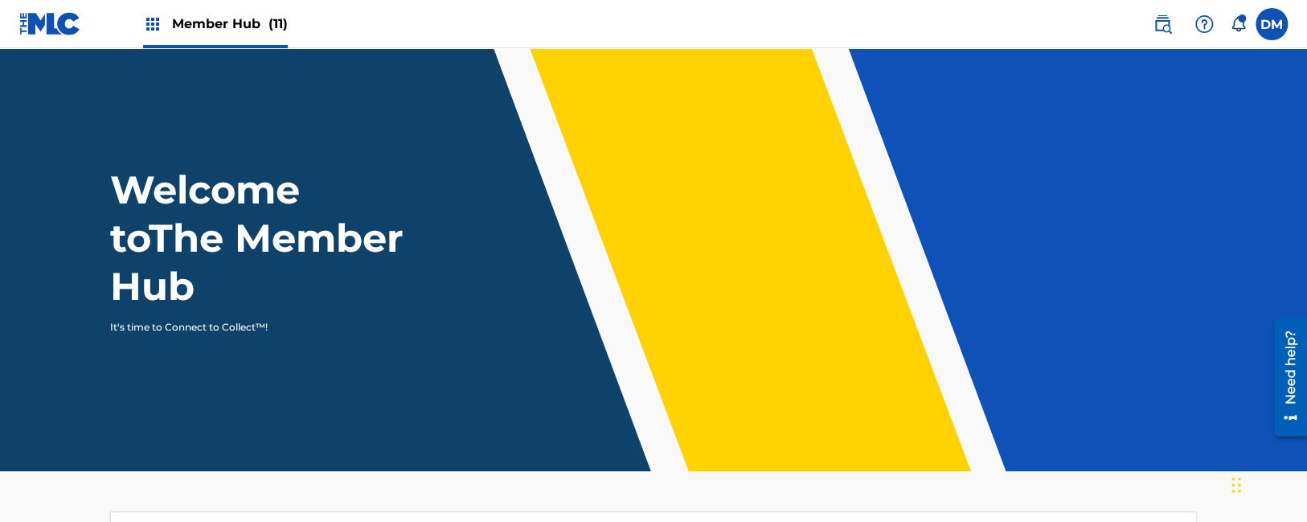
scroll to position [339, 0]
